Goal: Book appointment/travel/reservation

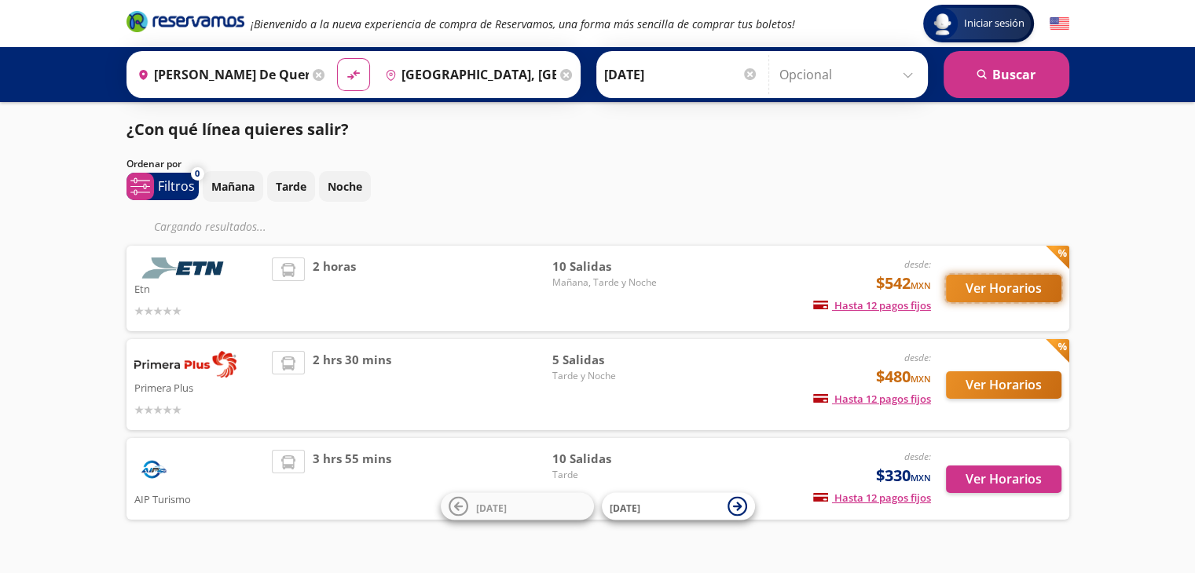
click at [958, 290] on button "Ver Horarios" at bounding box center [1003, 288] width 115 height 27
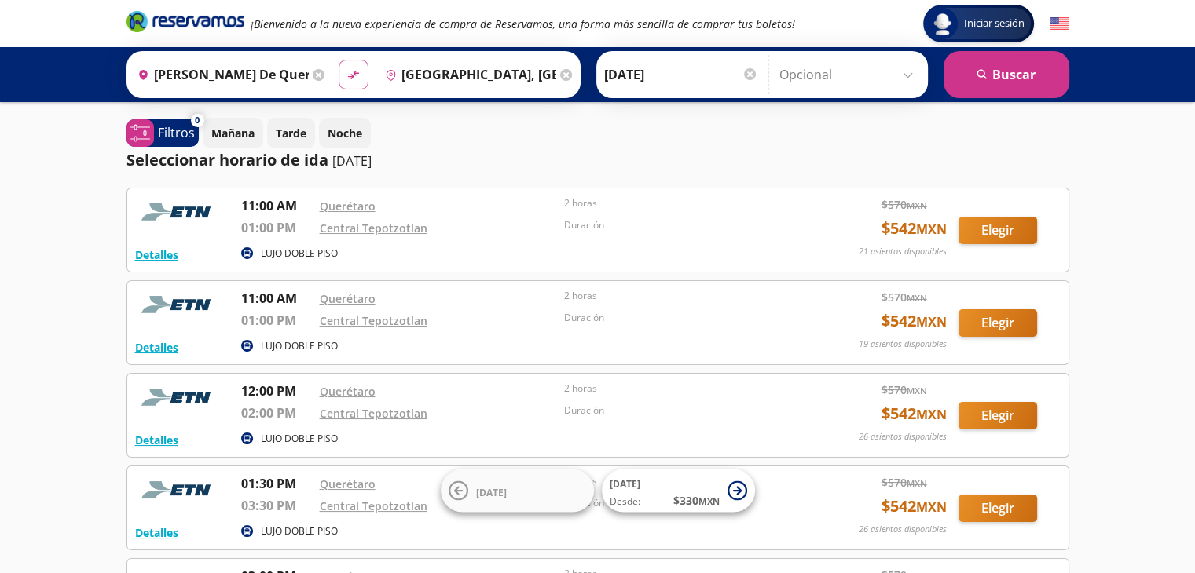
click at [347, 73] on icon "material-symbols:compare-arrows-rounded" at bounding box center [353, 75] width 14 height 15
type input "[GEOGRAPHIC_DATA], [GEOGRAPHIC_DATA]"
type input "[PERSON_NAME] de Querétaro, [GEOGRAPHIC_DATA]"
click at [1006, 82] on button "search [GEOGRAPHIC_DATA]" at bounding box center [1006, 74] width 126 height 47
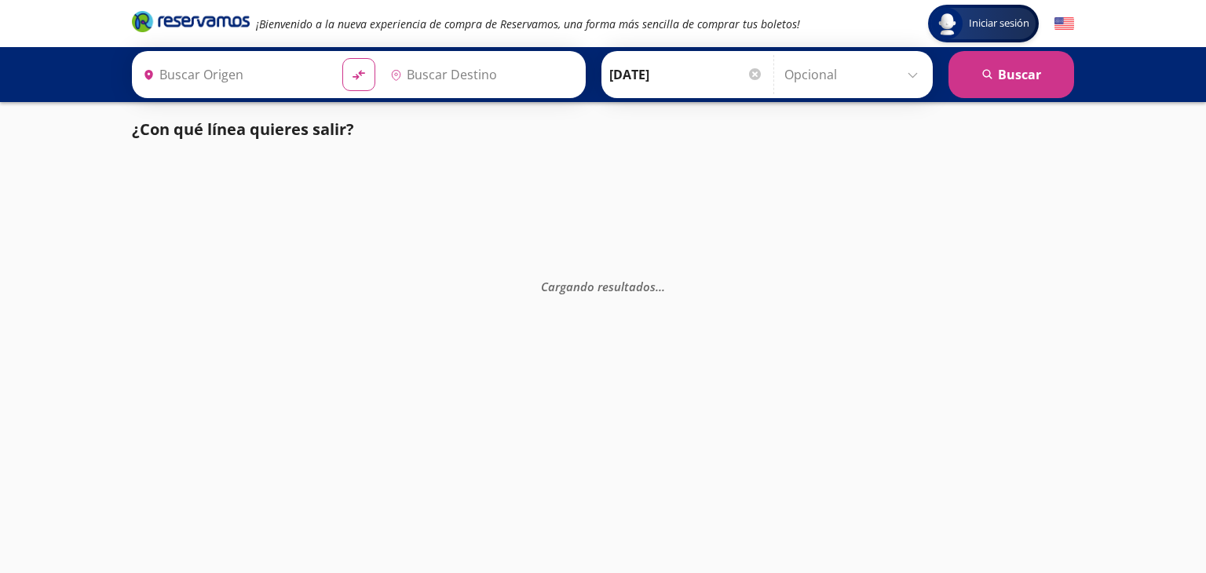
type input "[GEOGRAPHIC_DATA], [GEOGRAPHIC_DATA]"
type input "[PERSON_NAME] de Querétaro, [GEOGRAPHIC_DATA]"
